Goal: Find specific page/section: Find specific page/section

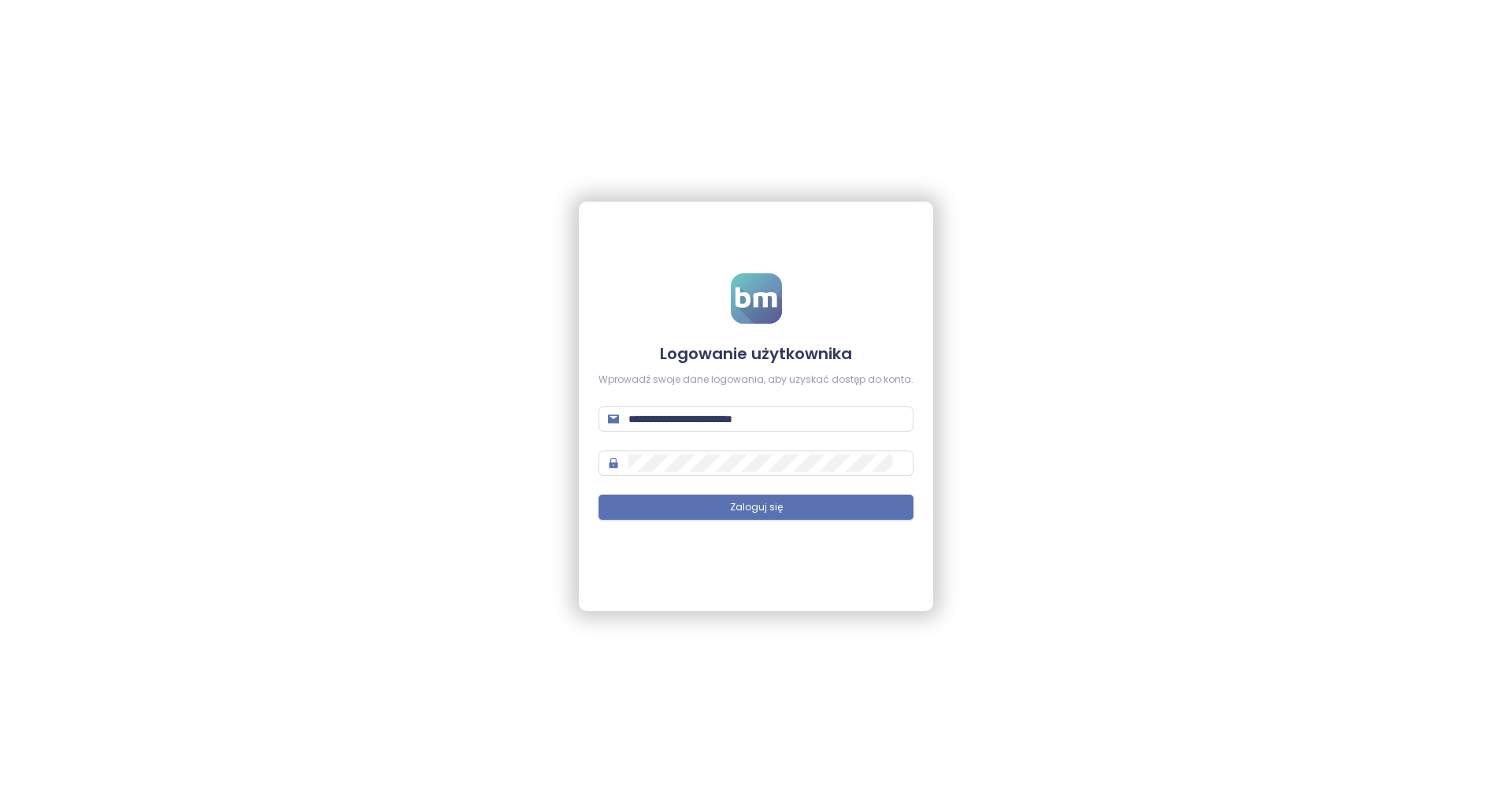
click at [756, 506] on span "Zaloguj się" at bounding box center [756, 508] width 52 height 15
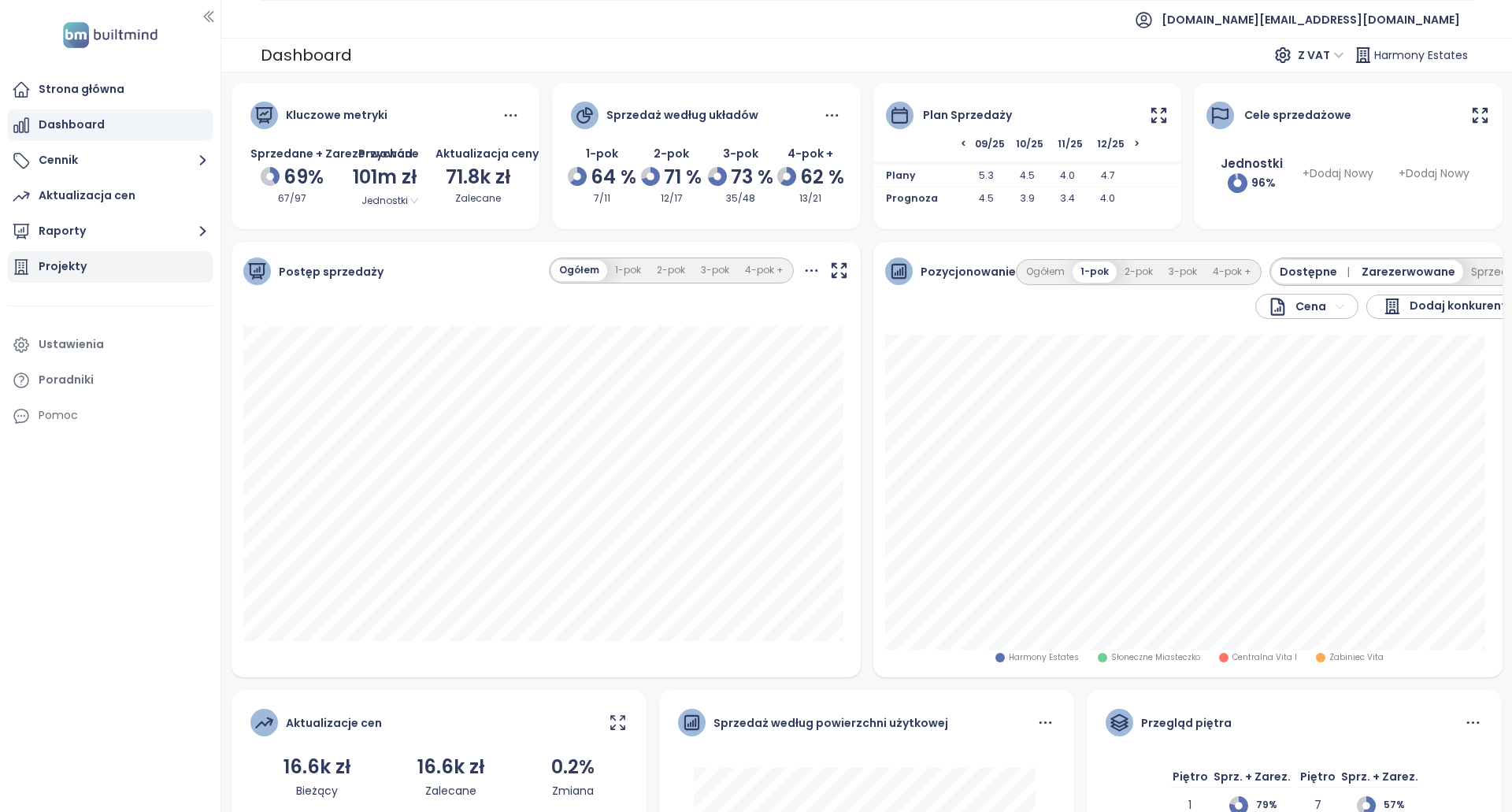
click at [163, 276] on div "Projekty" at bounding box center [110, 267] width 205 height 32
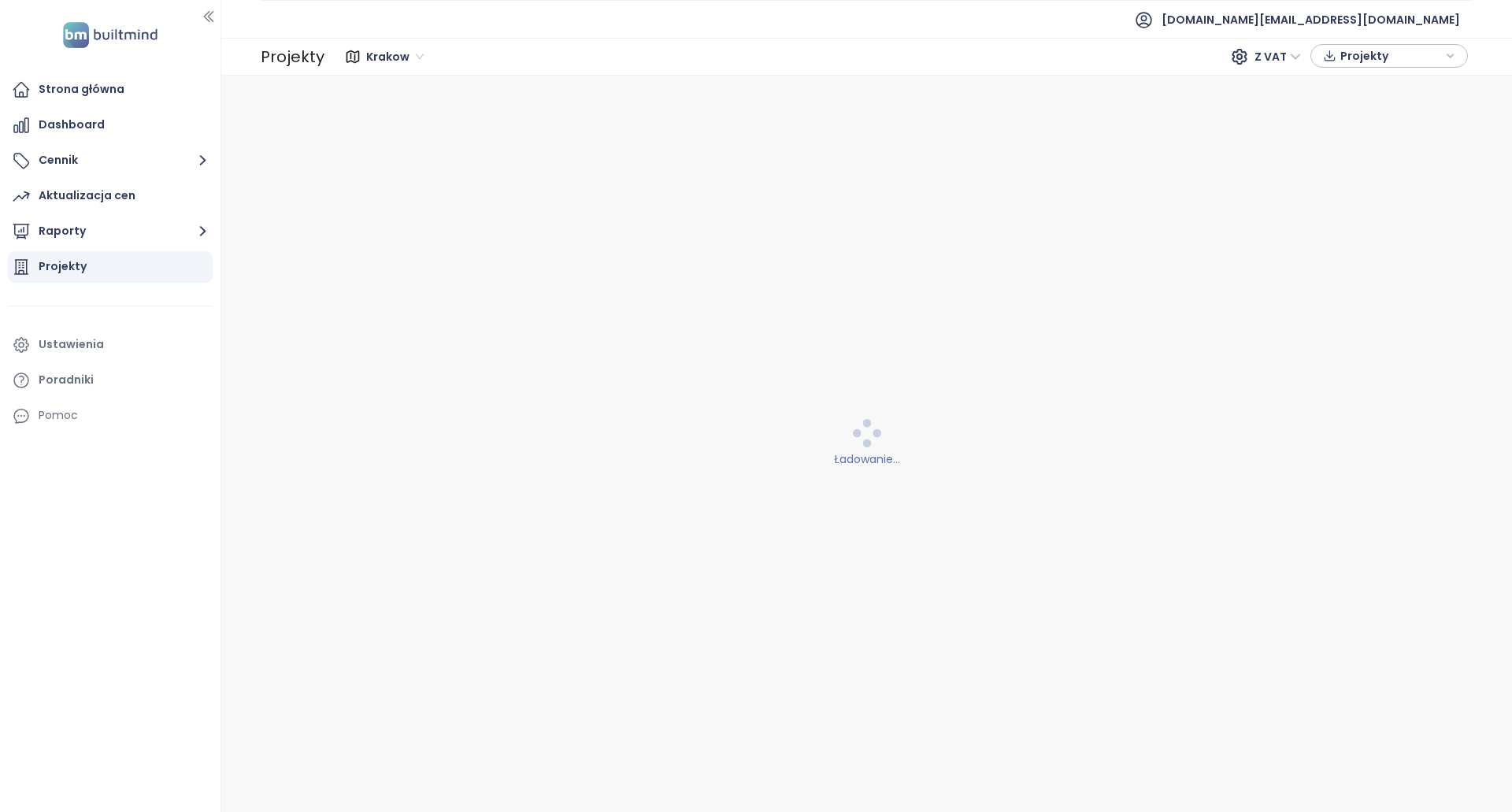
click at [397, 63] on span "Krakow" at bounding box center [395, 56] width 58 height 23
click at [403, 118] on div "[GEOGRAPHIC_DATA]" at bounding box center [428, 114] width 116 height 17
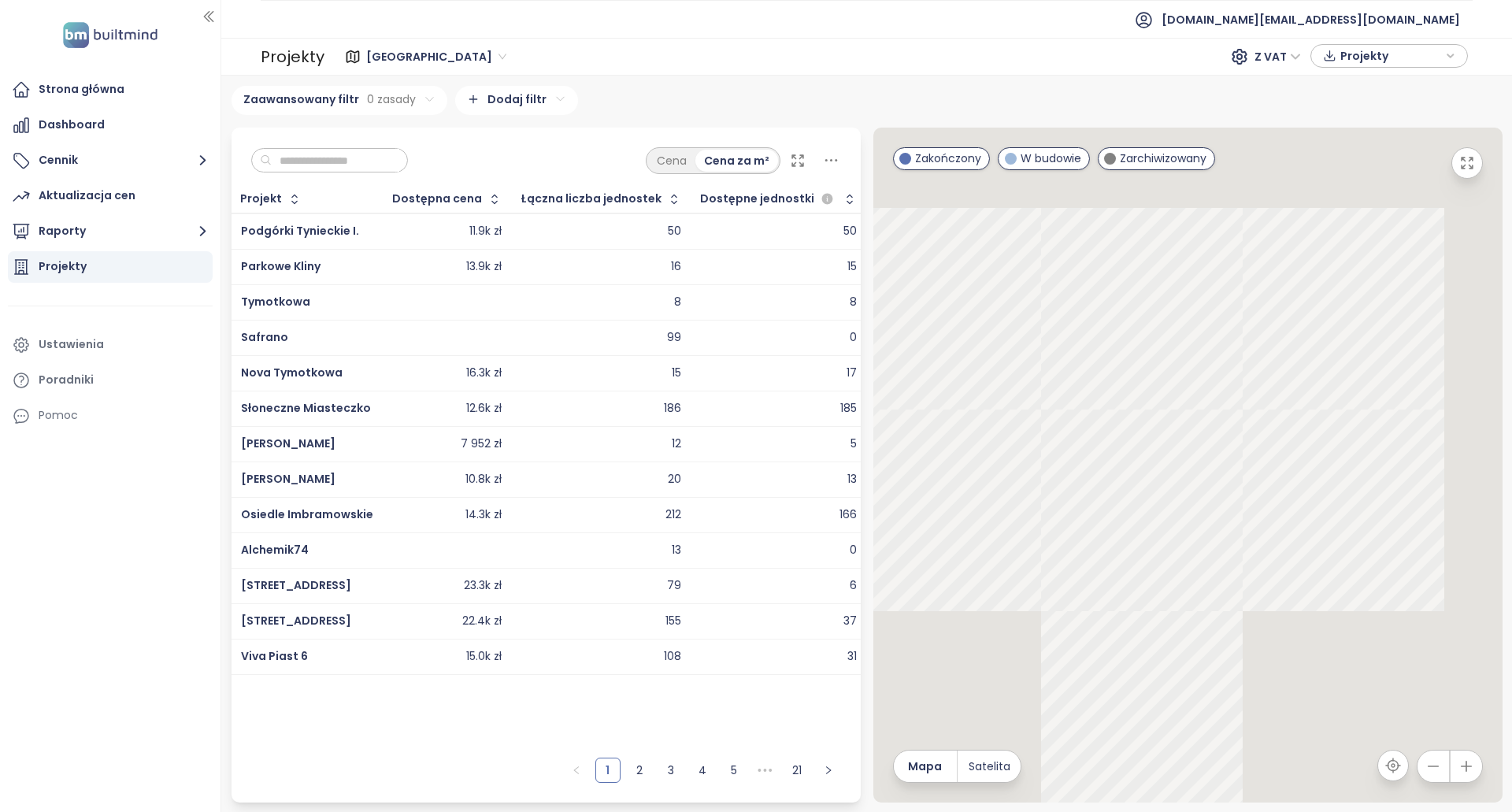
click at [403, 68] on span "[GEOGRAPHIC_DATA]" at bounding box center [436, 56] width 140 height 23
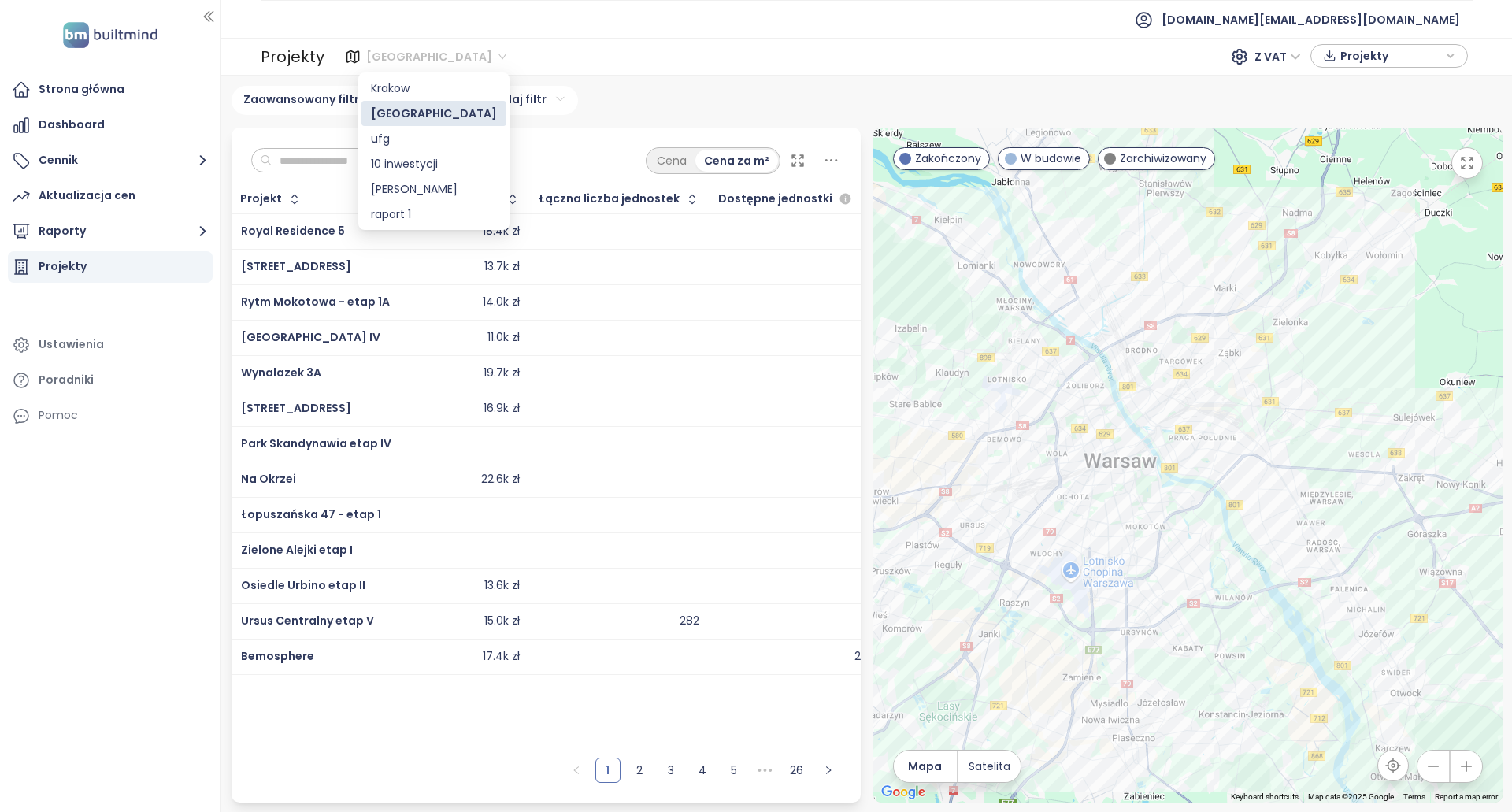
click at [403, 64] on span "[GEOGRAPHIC_DATA]" at bounding box center [436, 56] width 140 height 23
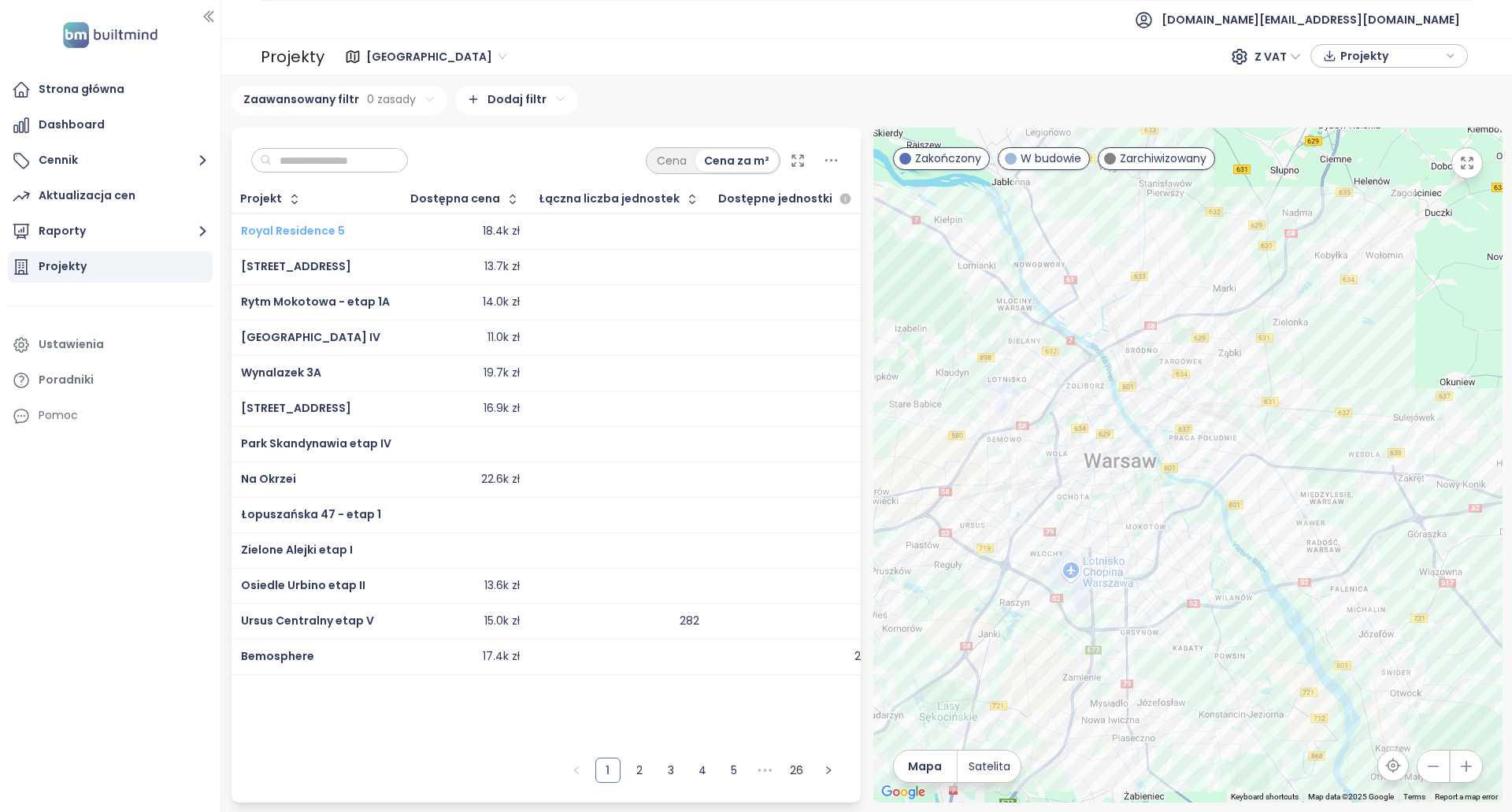
click at [303, 229] on span "Royal Residence 5" at bounding box center [292, 231] width 104 height 15
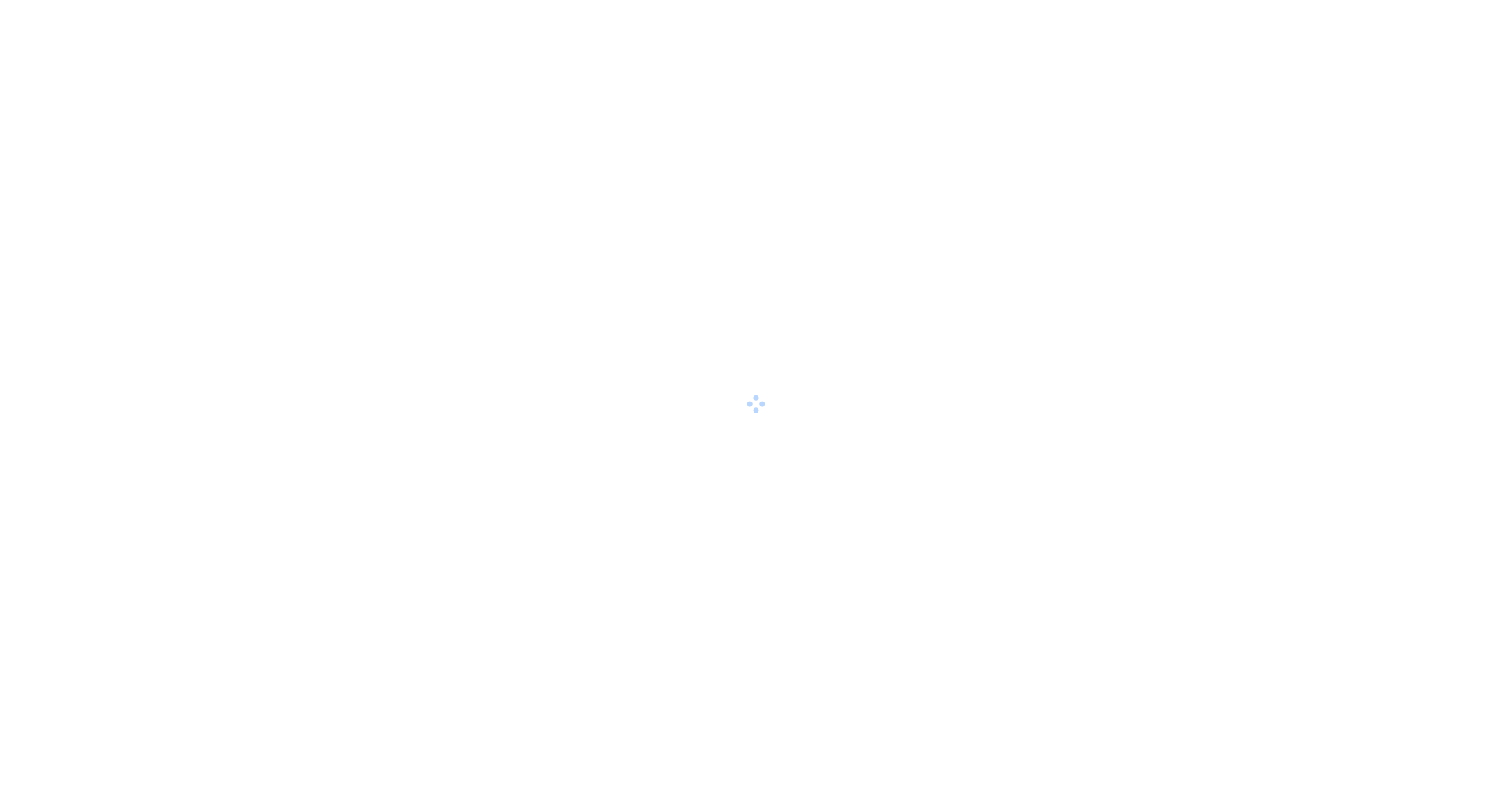
click at [1048, 499] on div at bounding box center [756, 406] width 1512 height 812
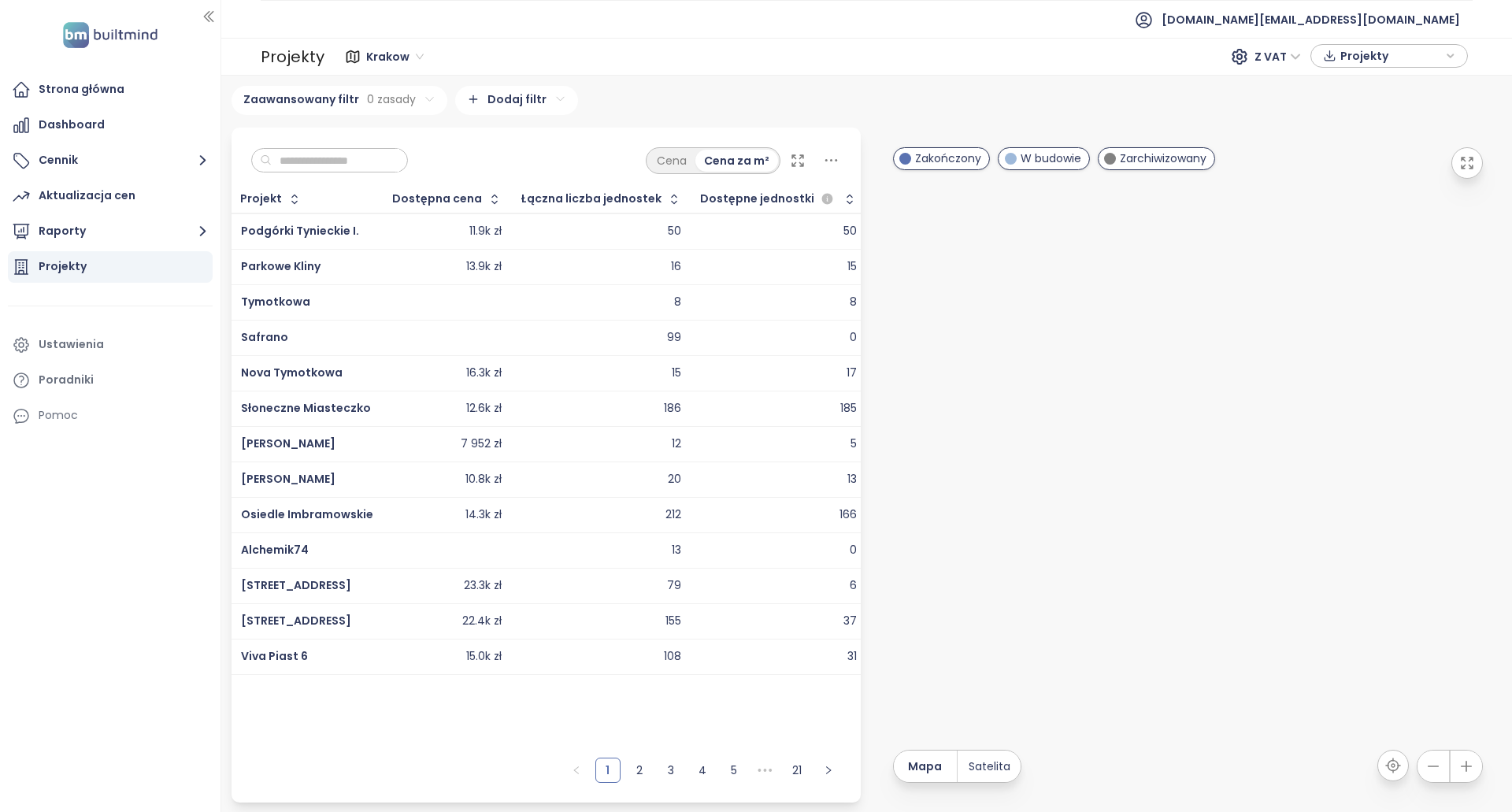
click at [378, 63] on span "Krakow" at bounding box center [395, 56] width 58 height 23
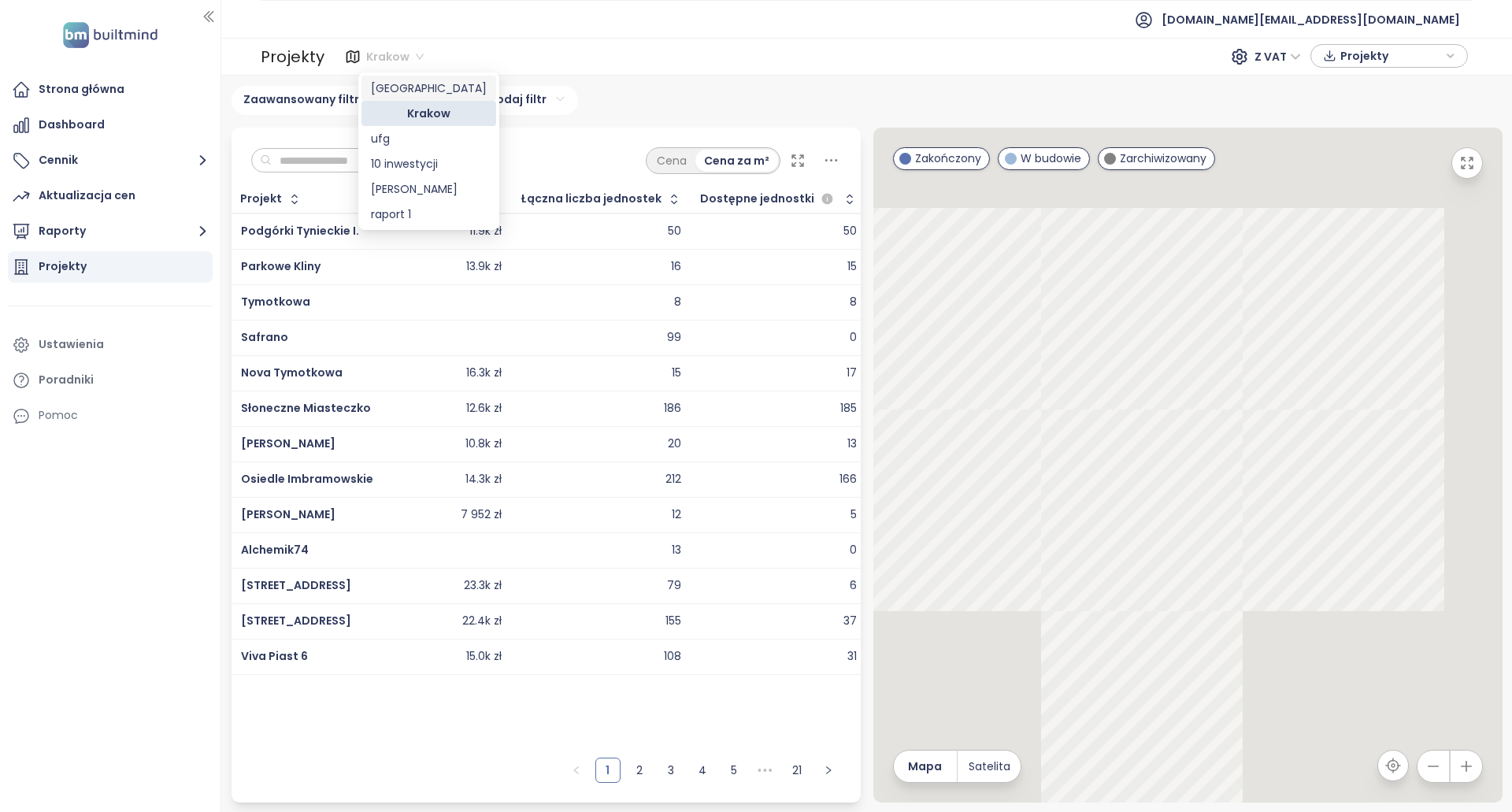
click at [435, 86] on div "[GEOGRAPHIC_DATA]" at bounding box center [428, 88] width 116 height 17
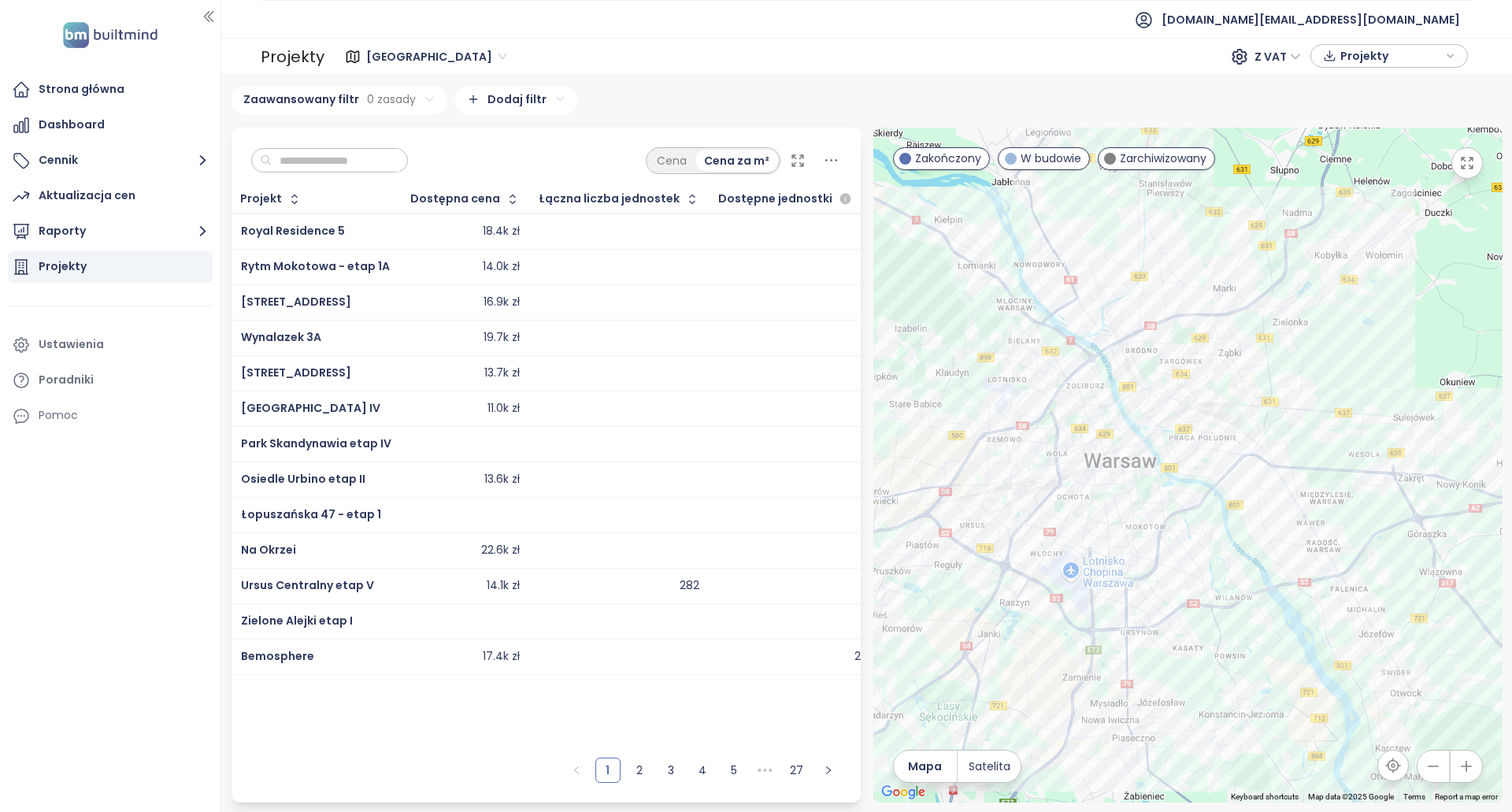
click at [415, 50] on span "[GEOGRAPHIC_DATA]" at bounding box center [436, 56] width 140 height 23
click at [445, 46] on div "[GEOGRAPHIC_DATA]" at bounding box center [438, 56] width 155 height 25
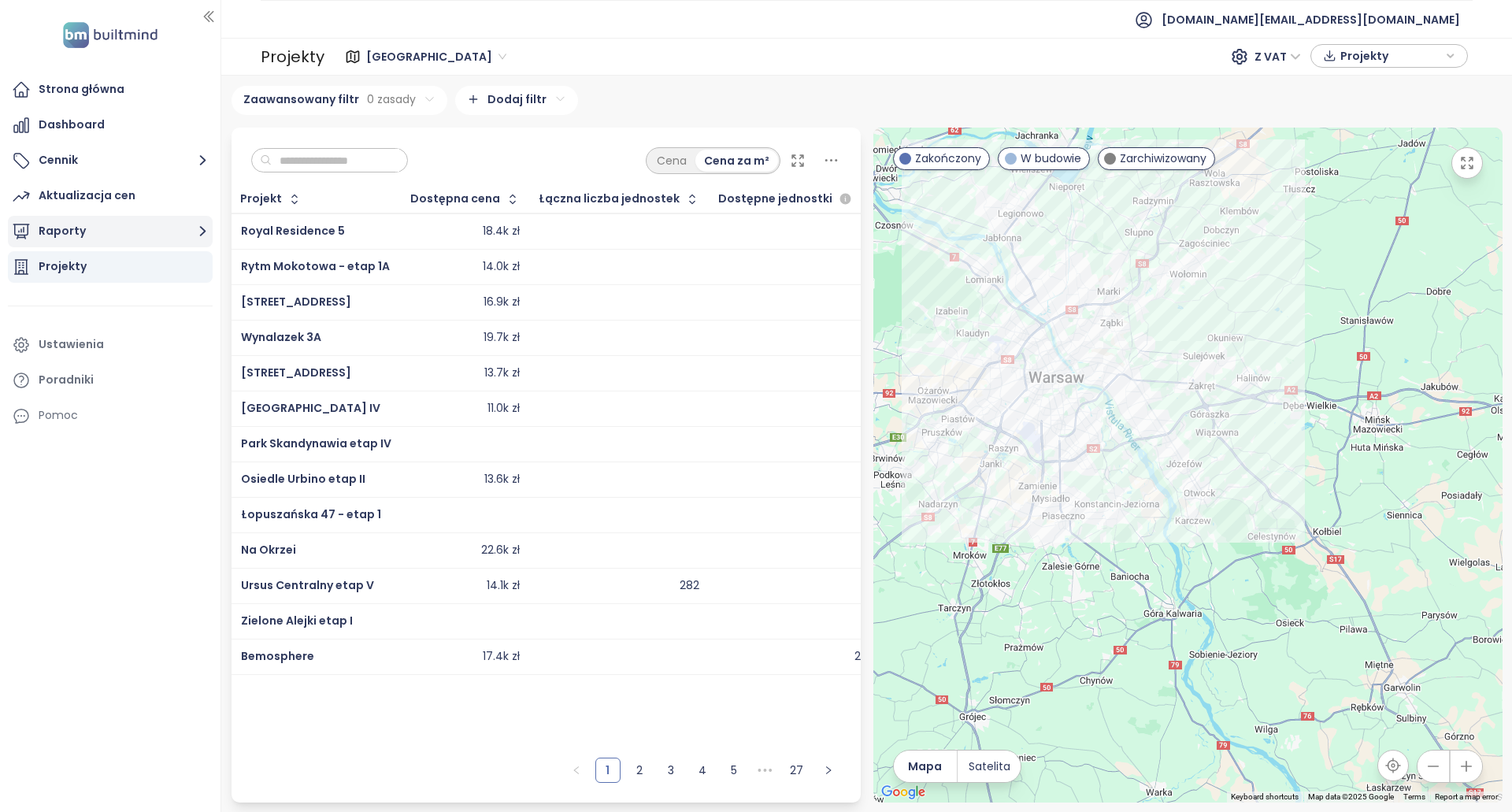
click at [125, 238] on button "Raporty" at bounding box center [110, 231] width 205 height 32
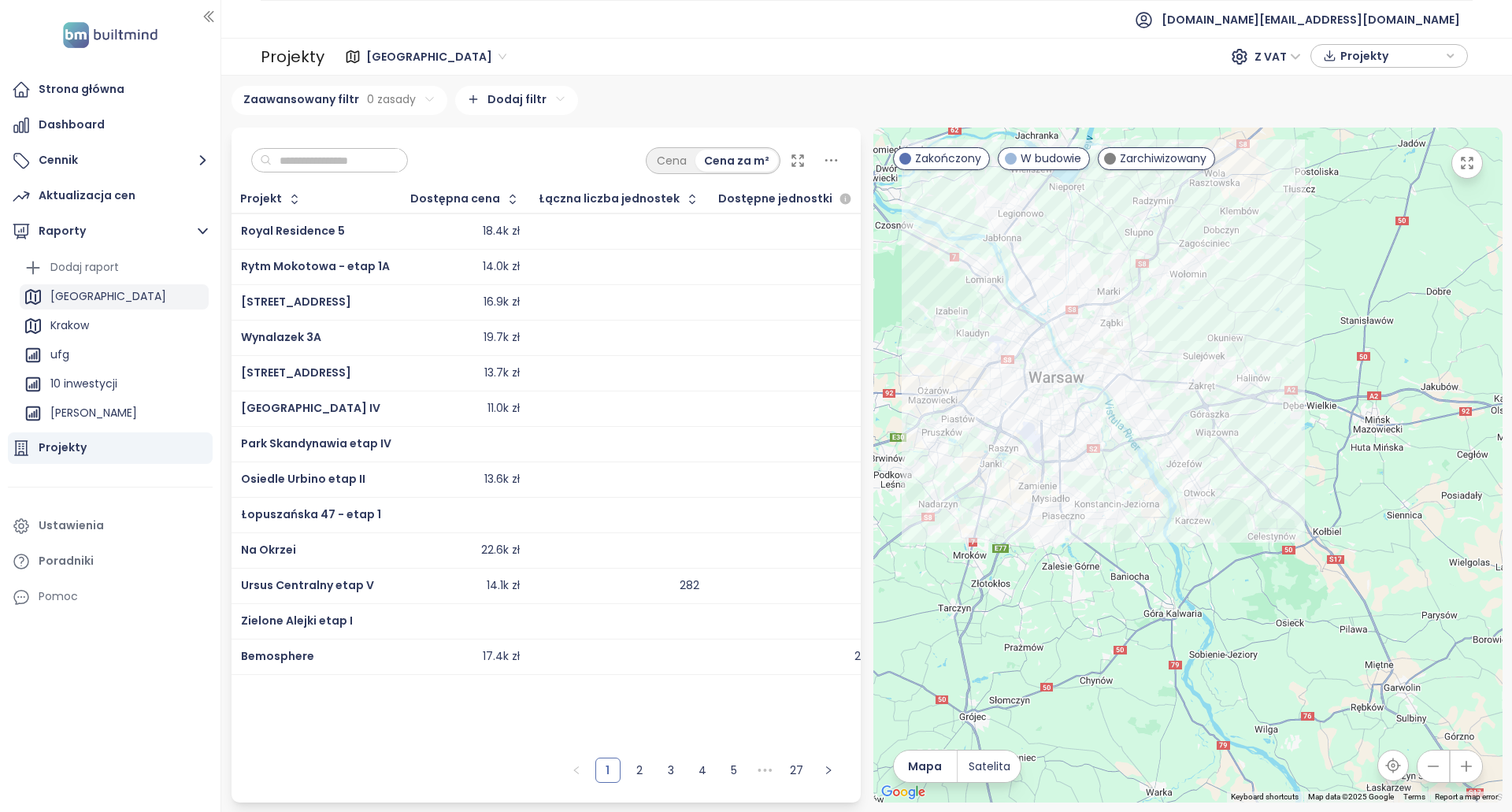
click at [111, 306] on div "[GEOGRAPHIC_DATA]" at bounding box center [114, 297] width 189 height 25
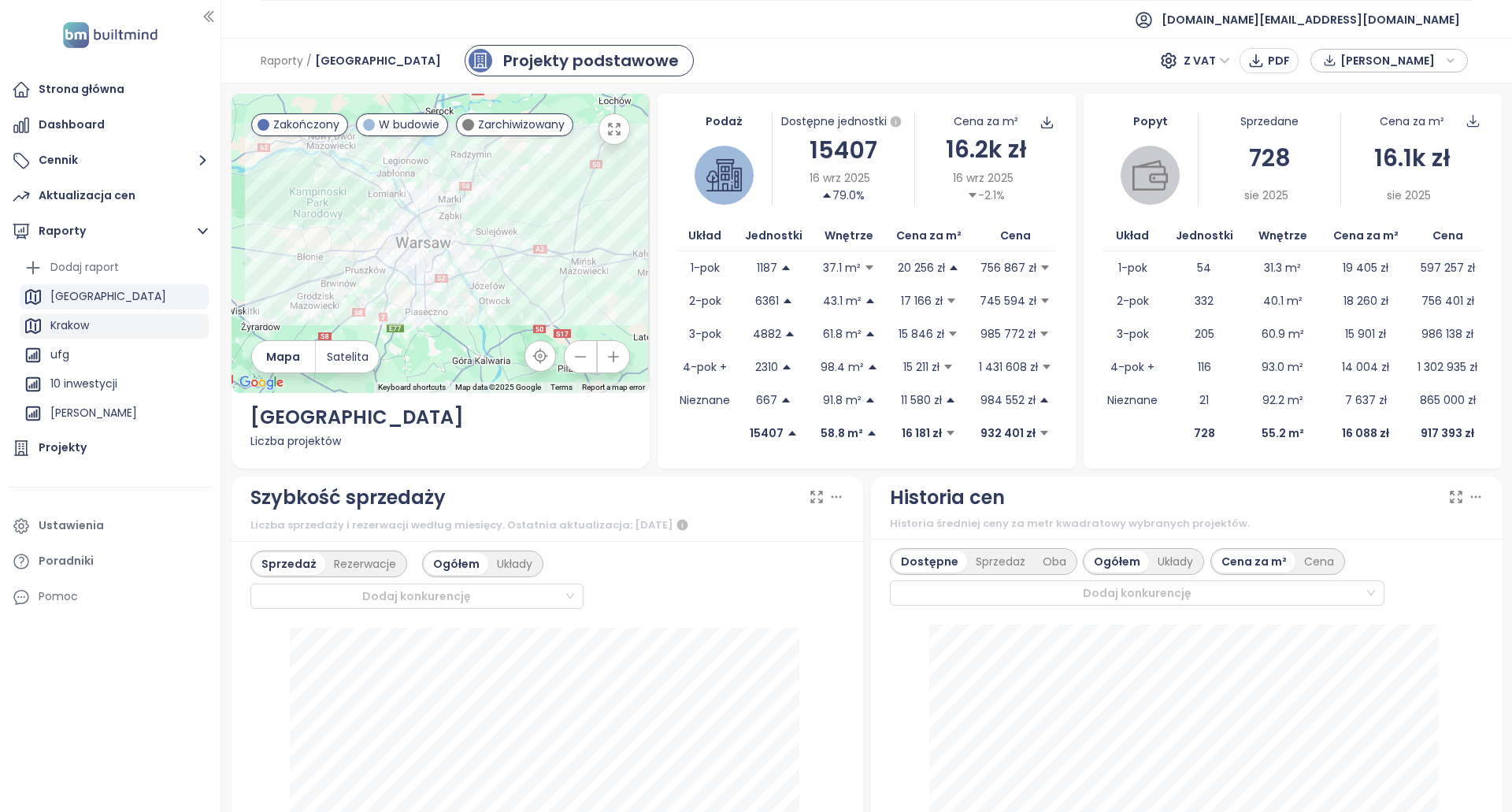
click at [86, 316] on div "Krakow" at bounding box center [70, 325] width 39 height 20
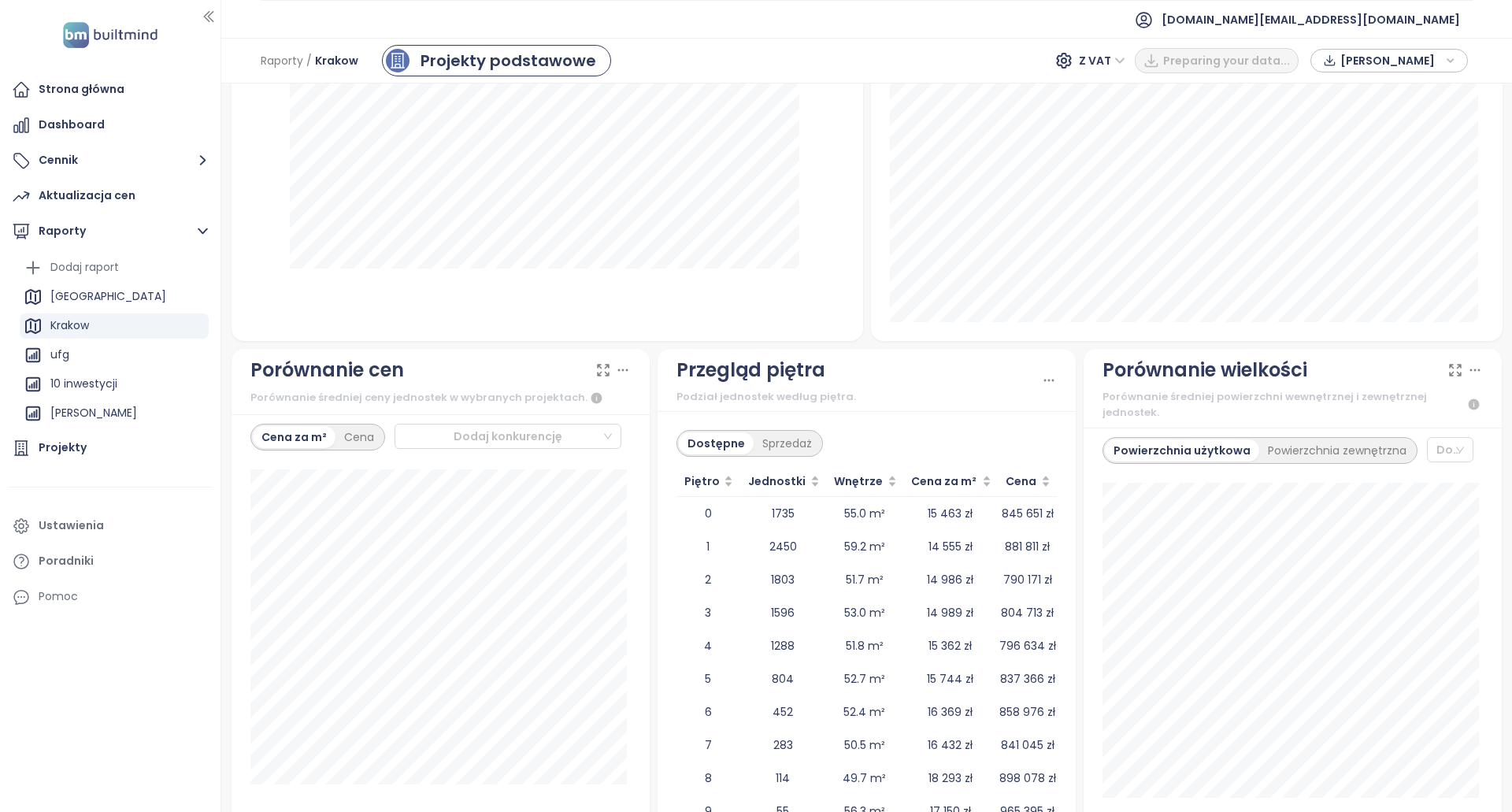
scroll to position [1682, 0]
